Goal: Task Accomplishment & Management: Complete application form

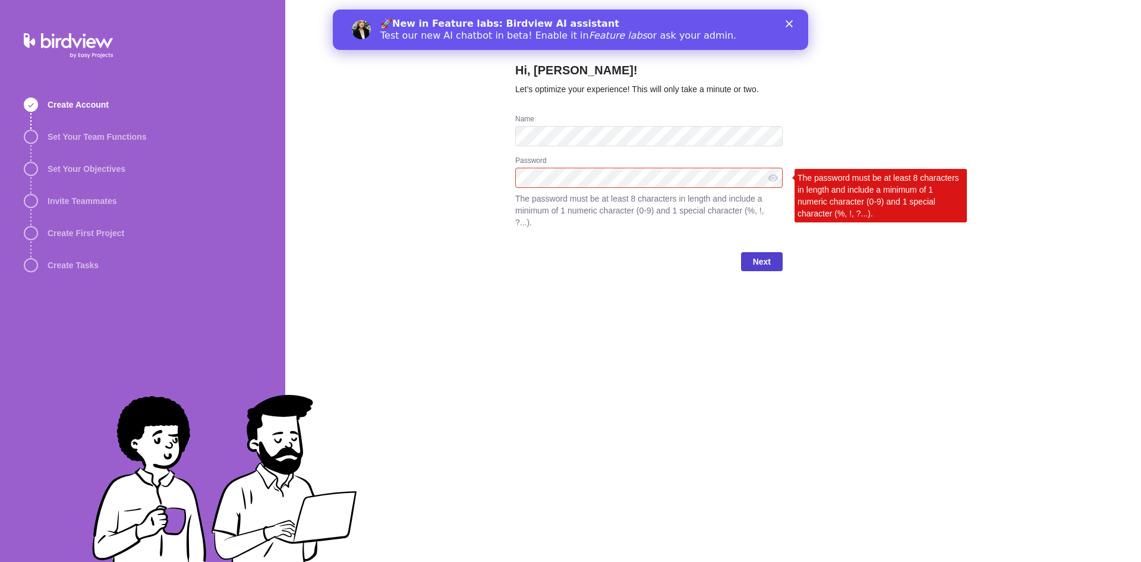
click at [761, 254] on span "Next" at bounding box center [762, 261] width 18 height 14
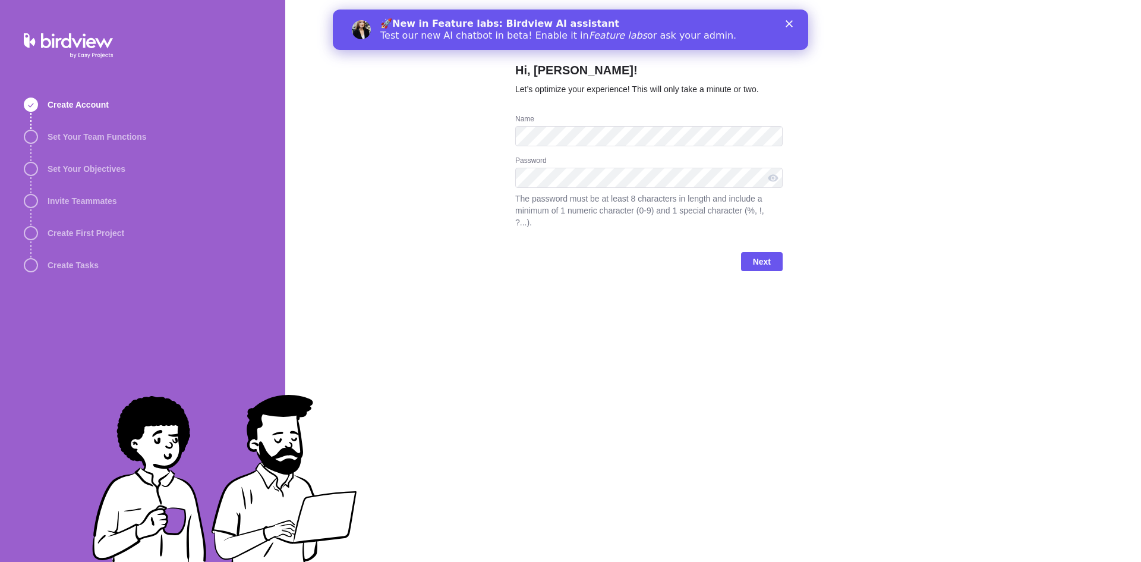
click at [499, 206] on div "Hi, Saikiran! Let’s optimize your experience! This will only take a minute or t…" at bounding box center [713, 281] width 856 height 562
click at [770, 181] on div at bounding box center [773, 178] width 19 height 20
drag, startPoint x: 429, startPoint y: 231, endPoint x: 501, endPoint y: 235, distance: 72.6
click at [429, 231] on div "Hi, Saikiran! Let’s optimize your experience! This will only take a minute or t…" at bounding box center [713, 281] width 856 height 562
click at [770, 254] on span "Next" at bounding box center [762, 261] width 18 height 14
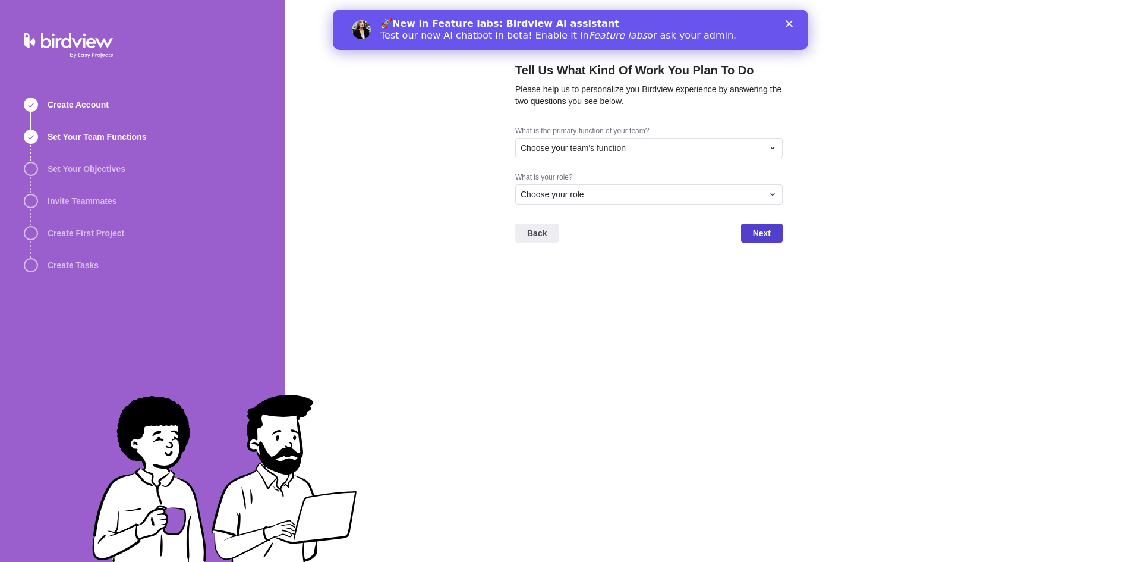
click at [761, 235] on span "Next" at bounding box center [762, 233] width 18 height 14
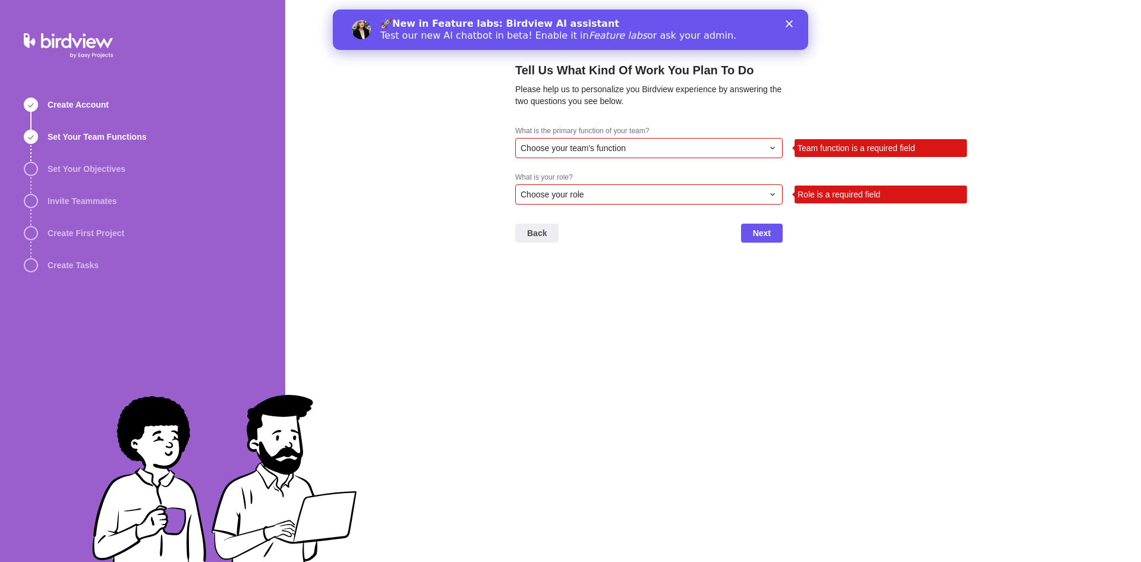
click at [643, 147] on div "Choose your team's function" at bounding box center [642, 148] width 243 height 12
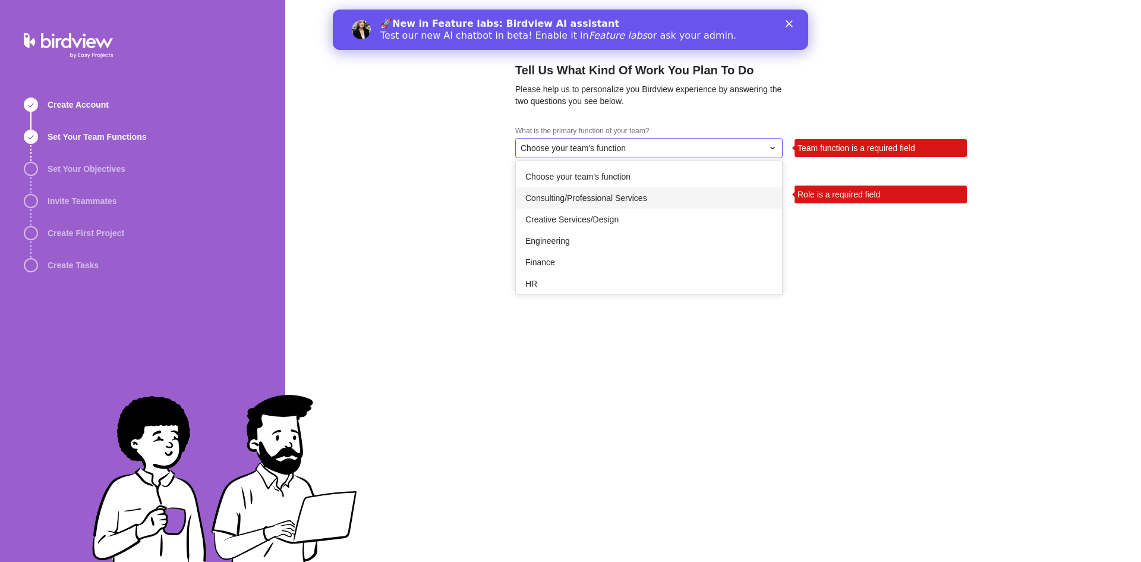
click at [637, 187] on div "Consulting/Professional Services" at bounding box center [649, 197] width 266 height 21
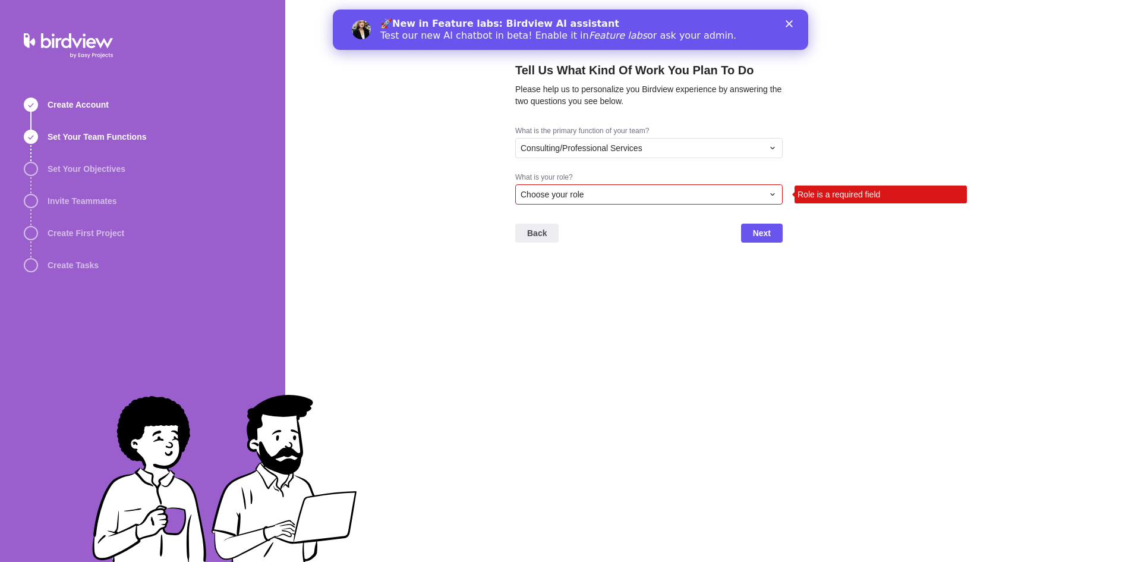
click at [616, 201] on div "Choose your role" at bounding box center [649, 194] width 268 height 20
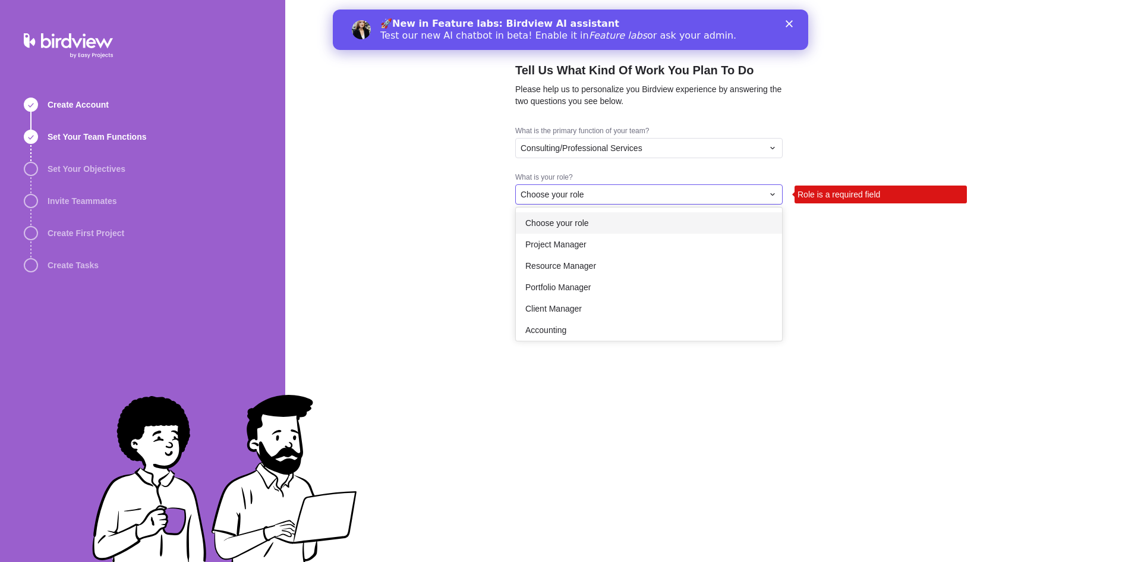
click at [591, 233] on div "Choose your role" at bounding box center [649, 222] width 266 height 21
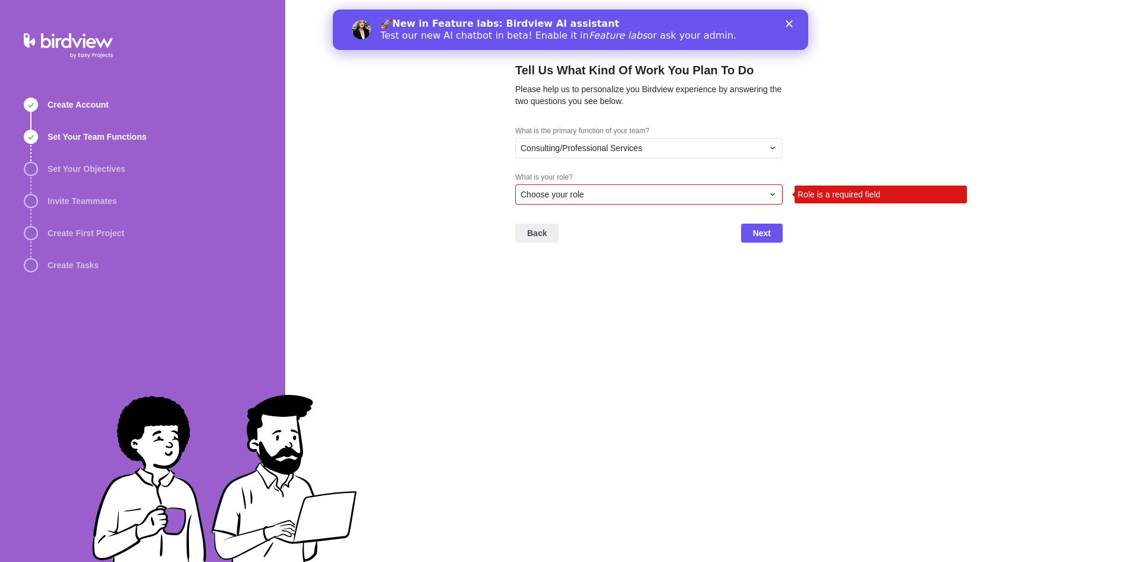
click at [568, 197] on span "Choose your role" at bounding box center [553, 194] width 64 height 12
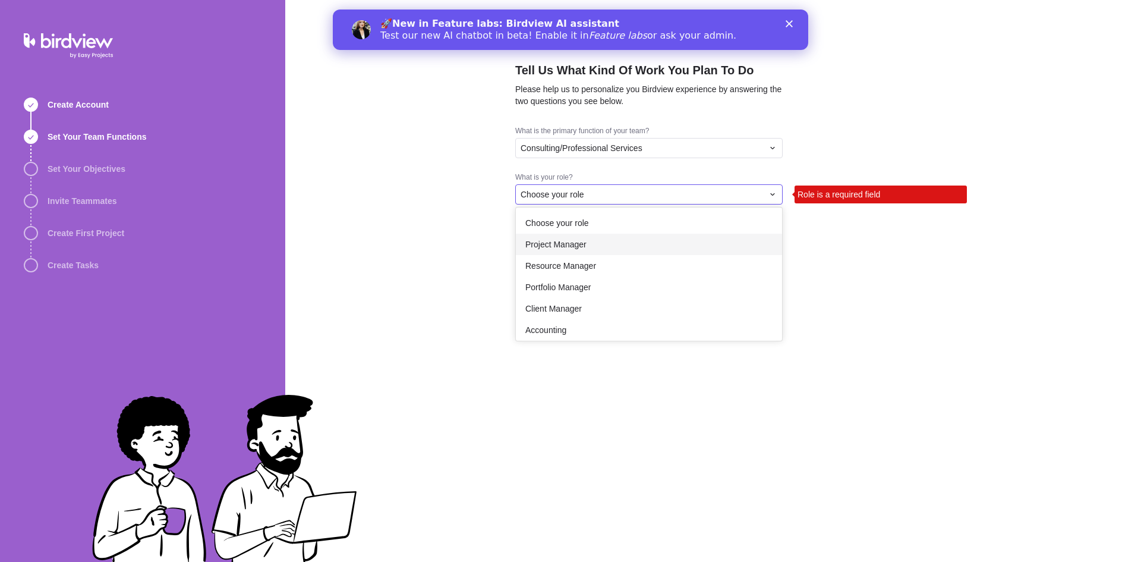
click at [559, 245] on span "Project Manager" at bounding box center [556, 244] width 61 height 12
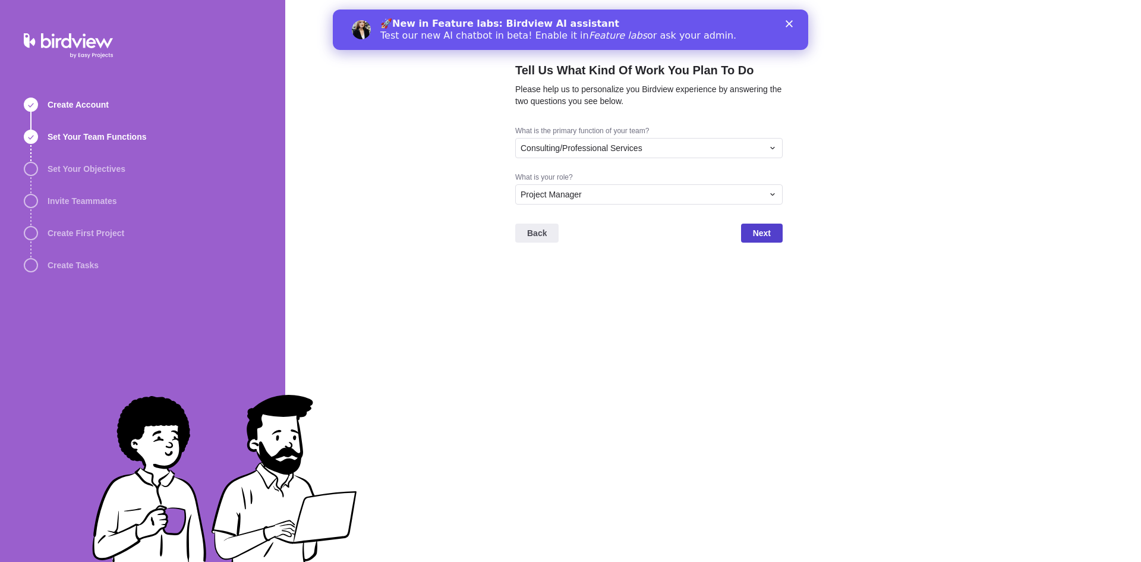
click at [767, 235] on span "Next" at bounding box center [762, 233] width 18 height 14
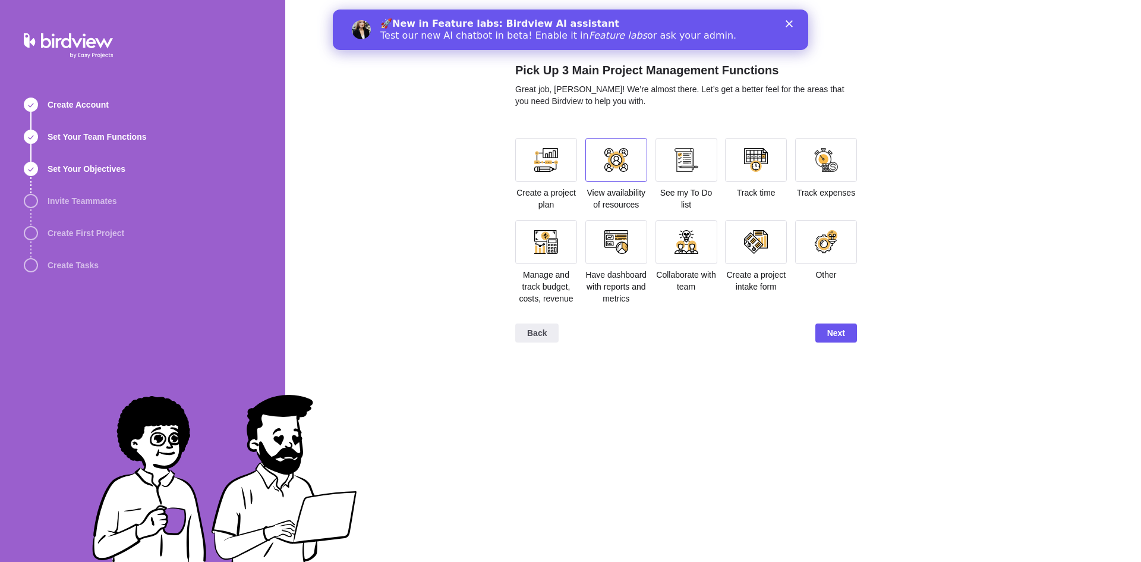
click at [608, 159] on div at bounding box center [617, 160] width 24 height 24
click at [846, 331] on span "Next" at bounding box center [837, 332] width 42 height 19
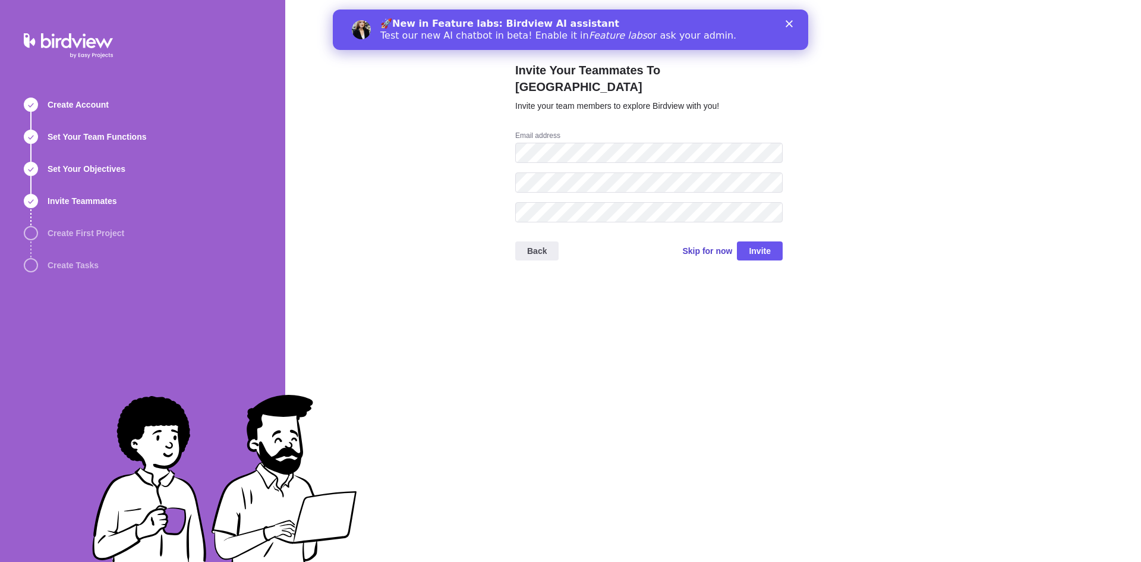
click at [700, 245] on span "Skip for now" at bounding box center [707, 251] width 50 height 12
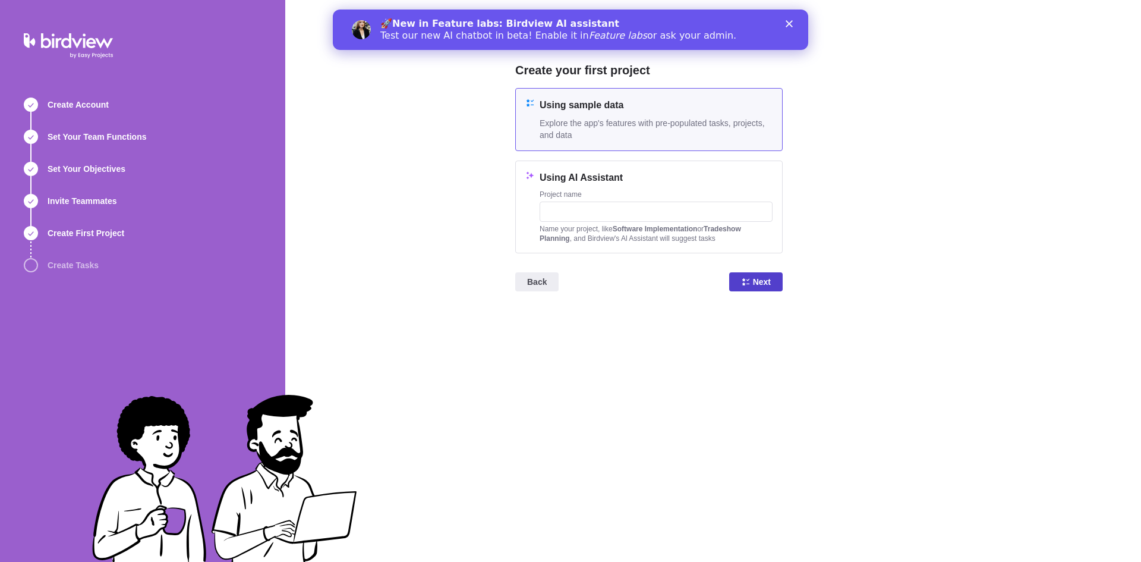
click at [750, 284] on icon at bounding box center [746, 282] width 10 height 10
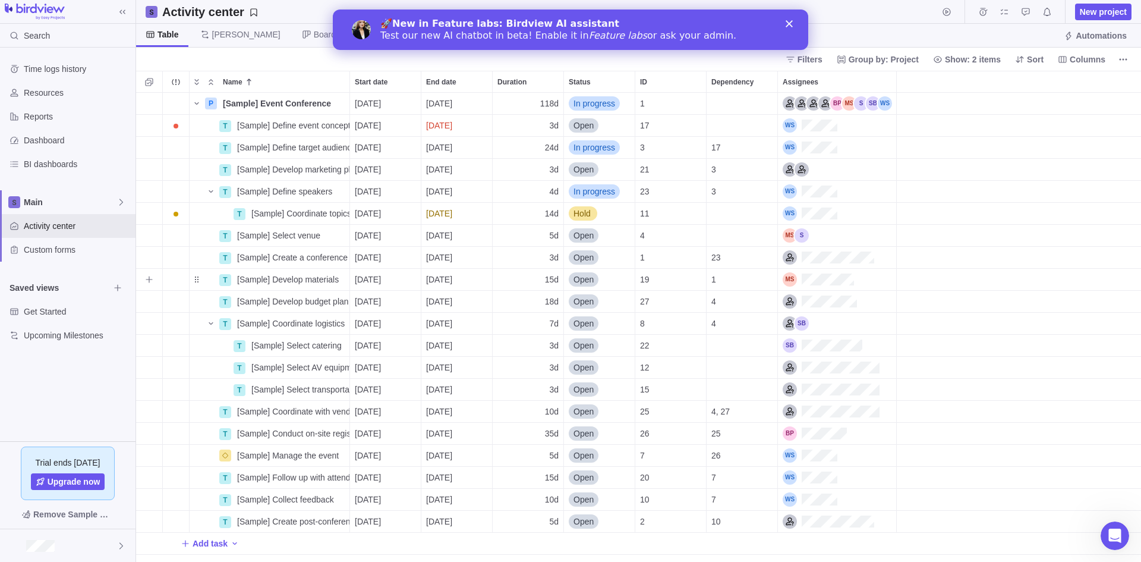
scroll to position [460, 996]
click at [788, 24] on icon "Close" at bounding box center [789, 23] width 7 height 7
